Goal: Find specific page/section: Find specific page/section

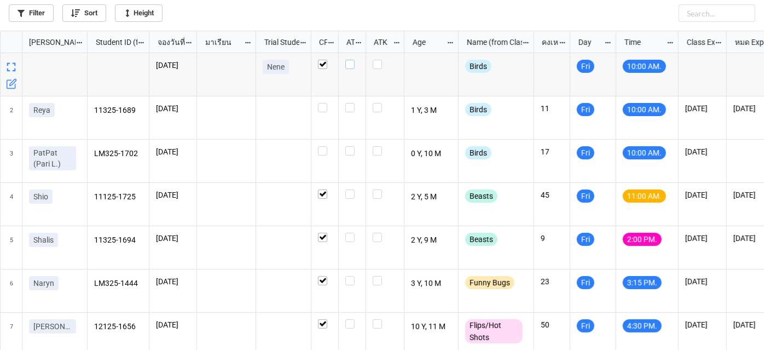
click at [351, 60] on label "grid" at bounding box center [352, 60] width 14 height 0
checkbox input "false"
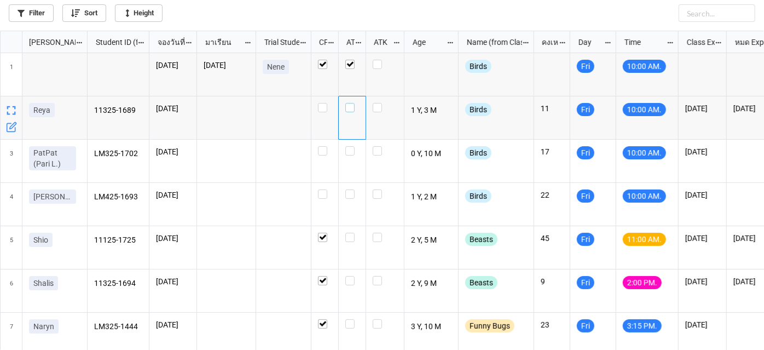
click at [349, 103] on label "grid" at bounding box center [352, 103] width 14 height 0
click at [348, 146] on label "grid" at bounding box center [352, 146] width 14 height 0
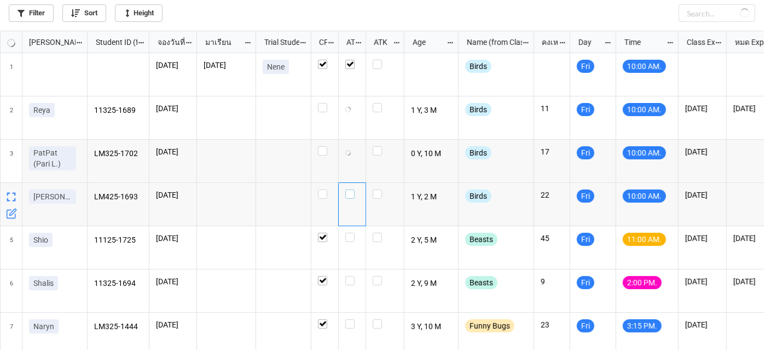
click at [351, 189] on label "grid" at bounding box center [352, 189] width 14 height 0
checkbox input "true"
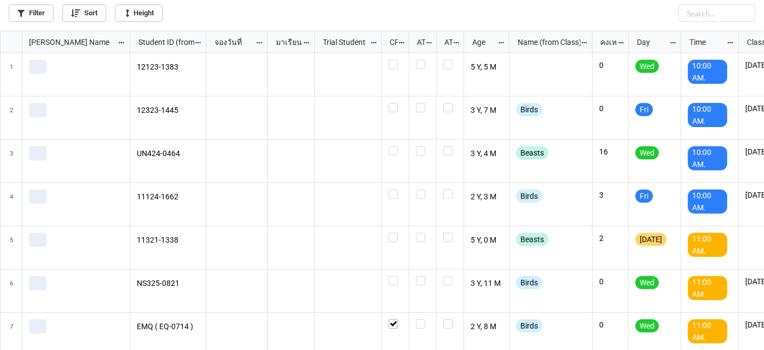
scroll to position [313, 758]
click at [39, 13] on link "Filter" at bounding box center [31, 13] width 45 height 18
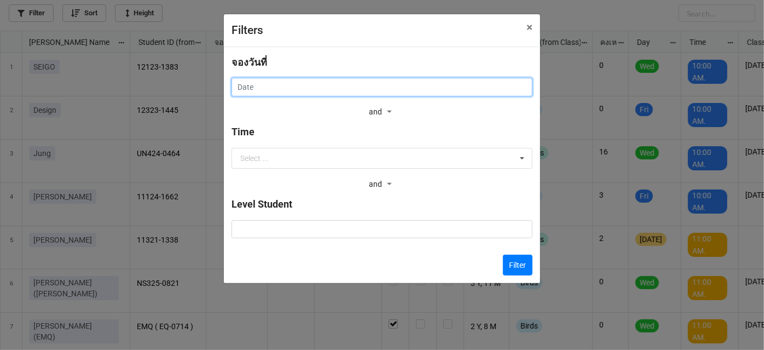
click at [334, 88] on input "text" at bounding box center [382, 87] width 301 height 19
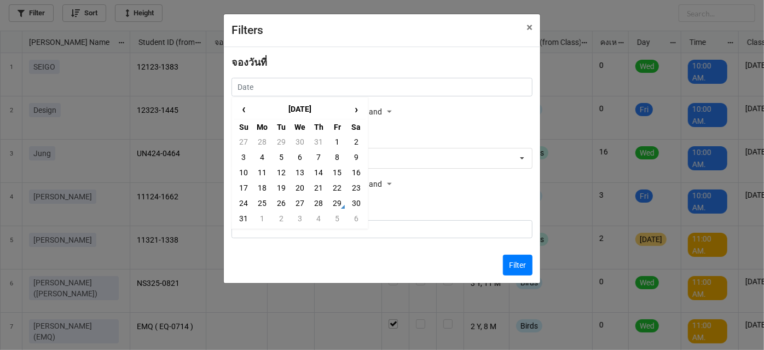
click at [333, 186] on td "22" at bounding box center [337, 187] width 19 height 15
type input "[DATE]"
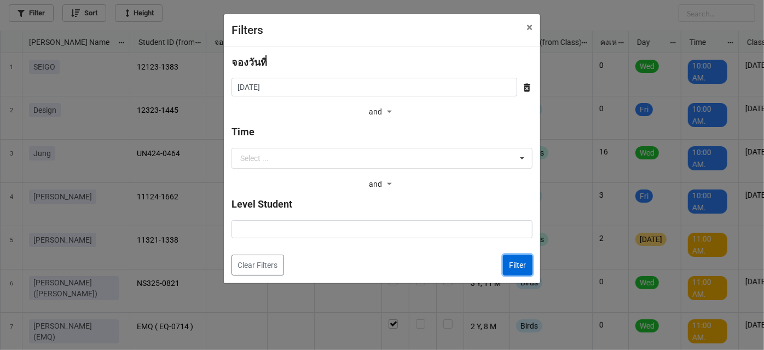
click at [518, 269] on button "Filter" at bounding box center [518, 265] width 30 height 21
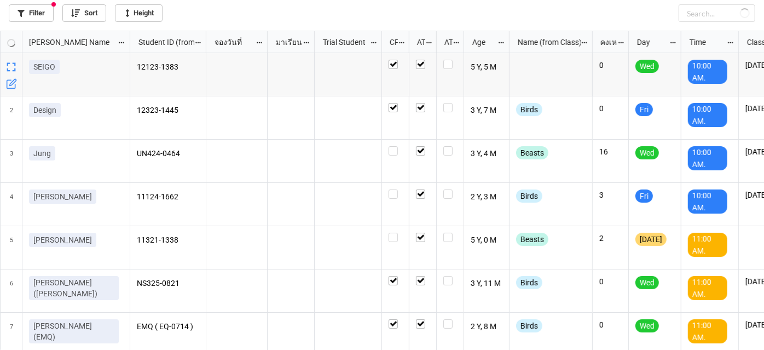
checkbox input "true"
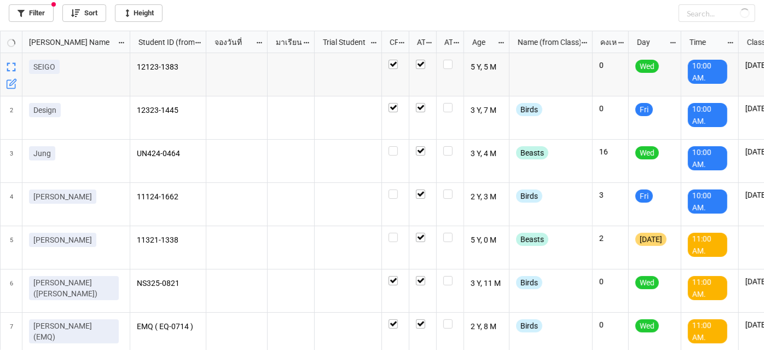
checkbox input "true"
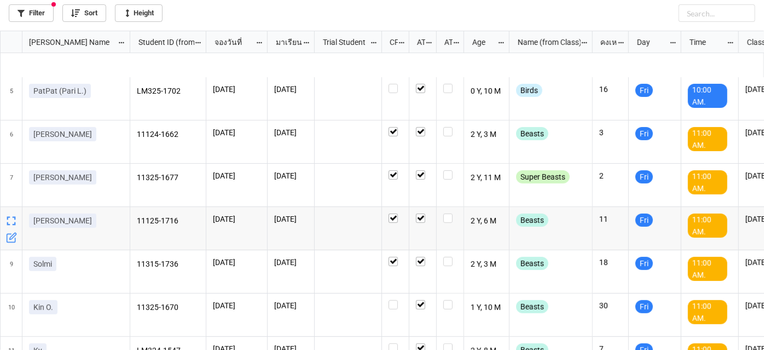
scroll to position [0, 0]
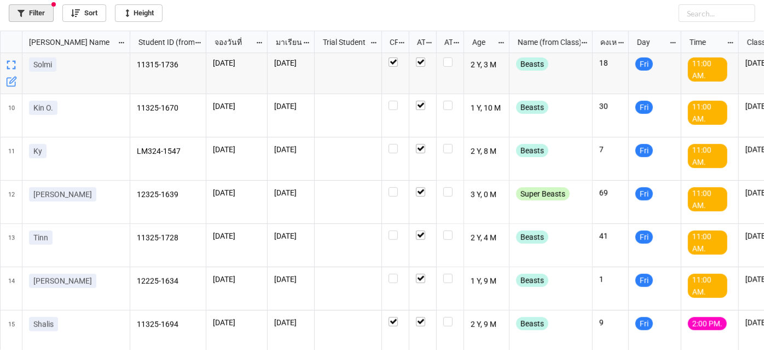
click at [38, 13] on link "Filter" at bounding box center [31, 13] width 45 height 18
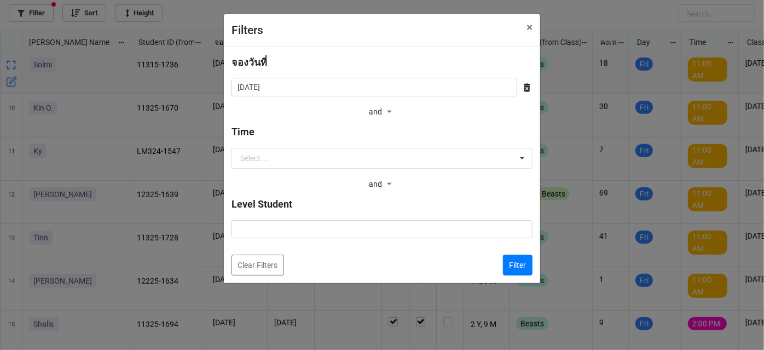
click at [458, 96] on div "จองวันที่ [DATE] ‹ [DATE] › Su Mo Tu We Th Fr Sa 27 28 29 30 31 1 2 3 4 5 6 7 8…" at bounding box center [382, 87] width 301 height 65
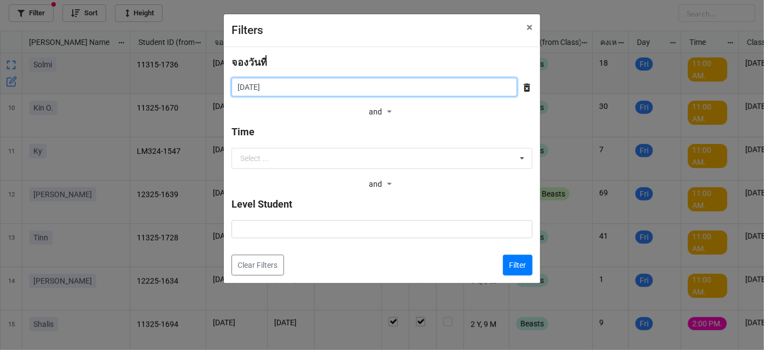
click at [365, 90] on input "[DATE]" at bounding box center [375, 87] width 286 height 19
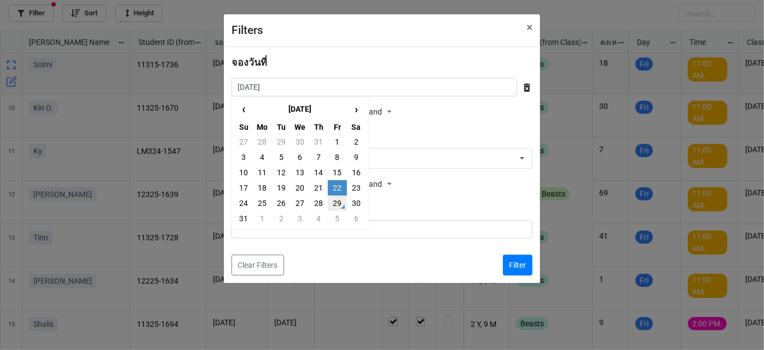
click at [338, 208] on td "29" at bounding box center [337, 202] width 19 height 15
type input "[DATE]"
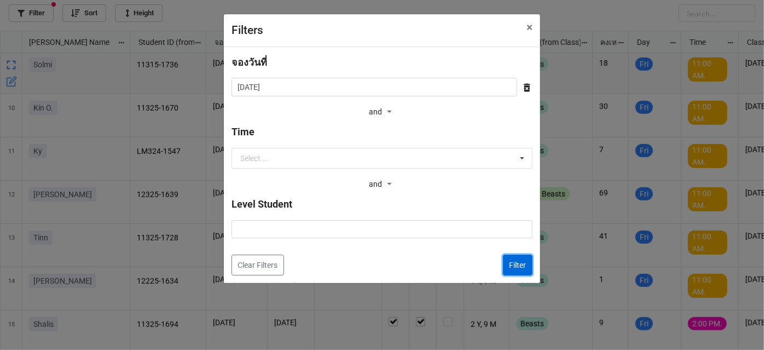
click at [511, 257] on button "Filter" at bounding box center [518, 265] width 30 height 21
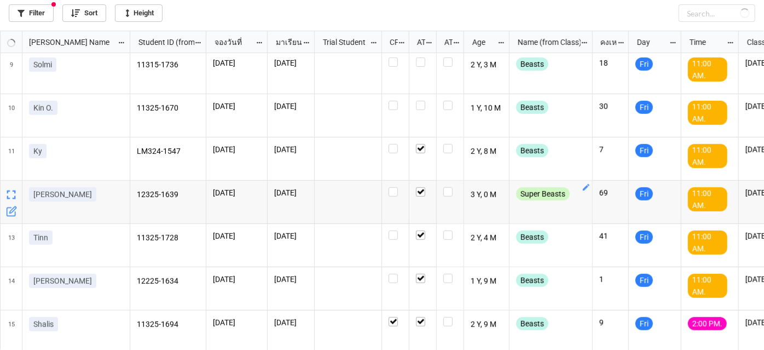
checkbox input "false"
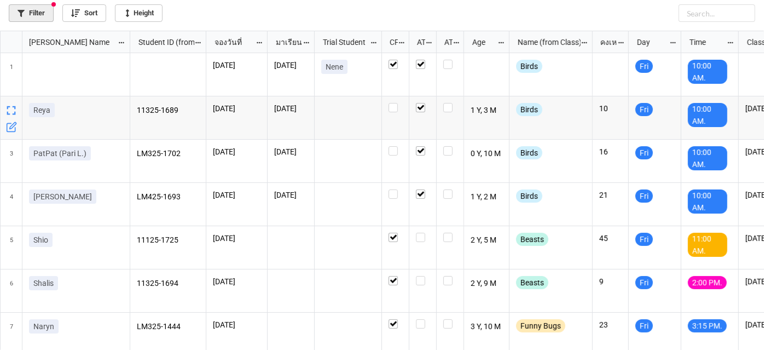
click at [38, 16] on link "Filter" at bounding box center [31, 13] width 45 height 18
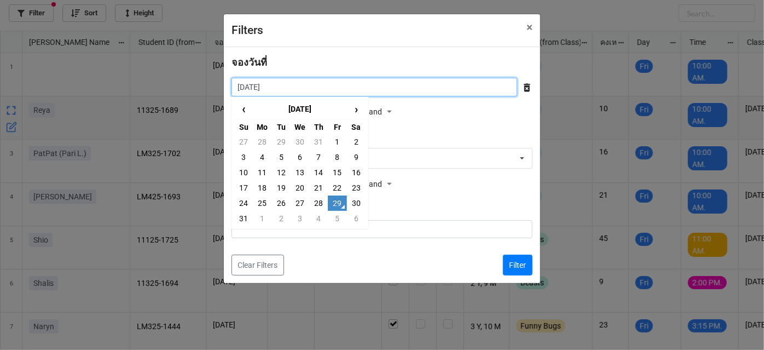
click at [420, 83] on input "[DATE]" at bounding box center [375, 87] width 286 height 19
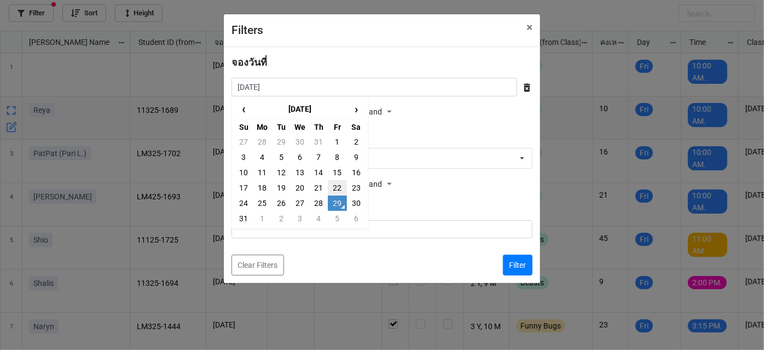
click at [336, 190] on td "22" at bounding box center [337, 187] width 19 height 15
type input "[DATE]"
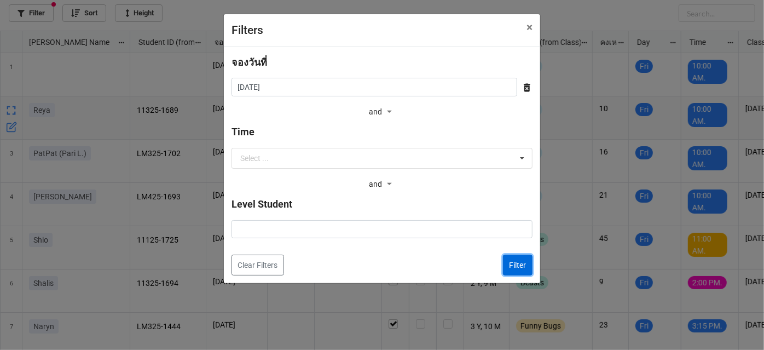
click at [515, 269] on button "Filter" at bounding box center [518, 265] width 30 height 21
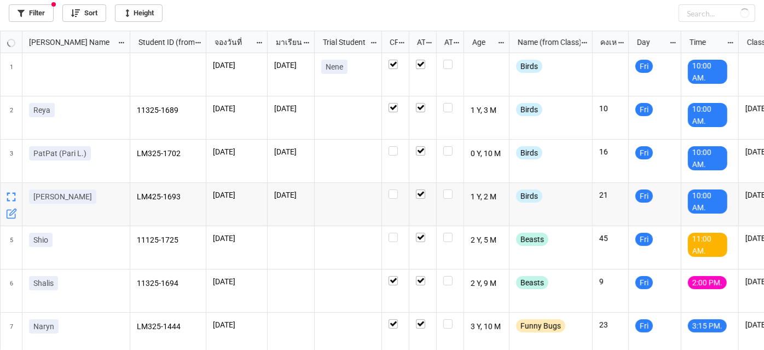
checkbox input "false"
checkbox input "true"
